Goal: Check status: Check status

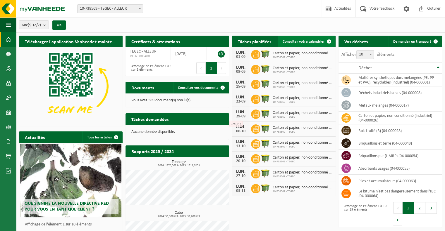
click at [300, 40] on span "Consulter votre calendrier" at bounding box center [304, 42] width 42 height 4
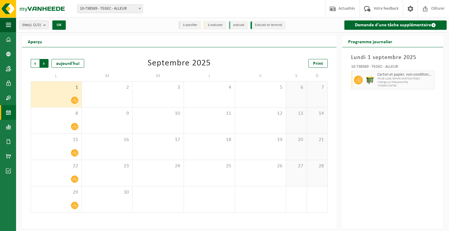
click at [33, 61] on span "Précédent" at bounding box center [35, 63] width 9 height 9
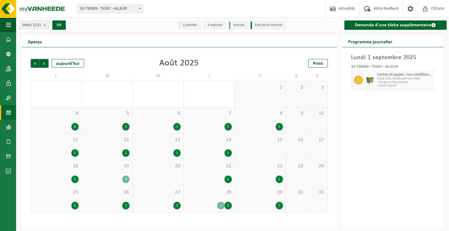
click at [226, 201] on div "28 1 2" at bounding box center [209, 200] width 51 height 26
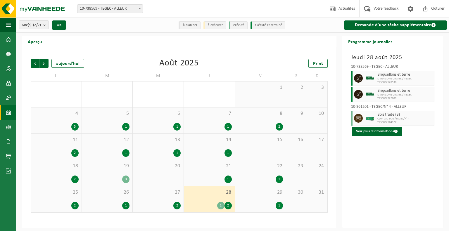
click at [273, 201] on div "29 1" at bounding box center [260, 200] width 51 height 26
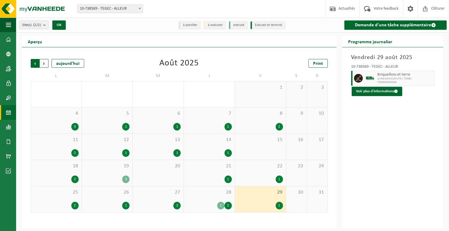
click at [45, 62] on span "Suivant" at bounding box center [44, 63] width 9 height 9
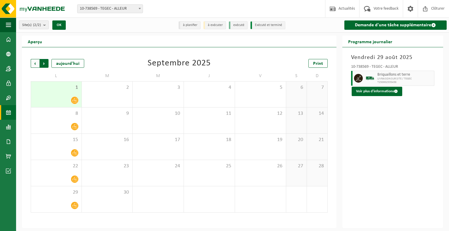
click at [35, 63] on span "Précédent" at bounding box center [35, 63] width 9 height 9
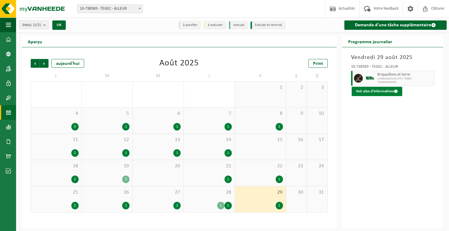
click at [371, 94] on button "Voir plus d'informations" at bounding box center [377, 91] width 51 height 9
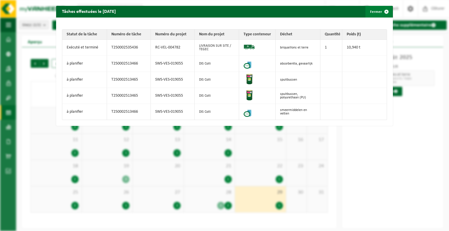
click at [370, 12] on button "Fermer" at bounding box center [379, 12] width 27 height 12
